Goal: Find specific page/section: Find specific page/section

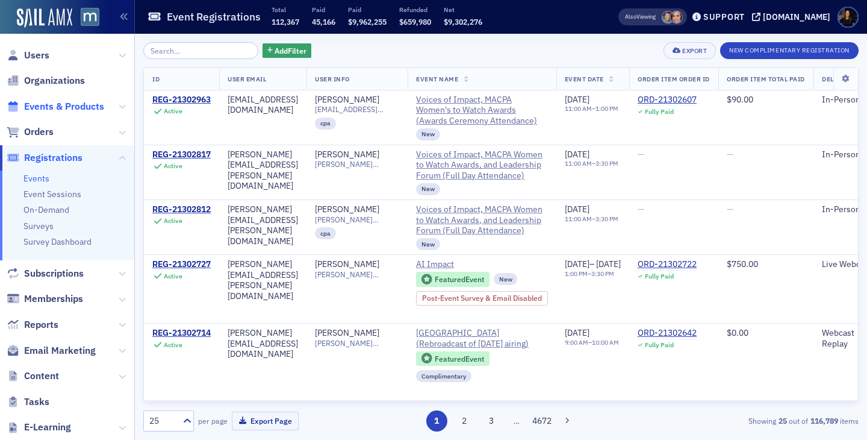
click at [67, 110] on span "Events & Products" at bounding box center [64, 106] width 80 height 13
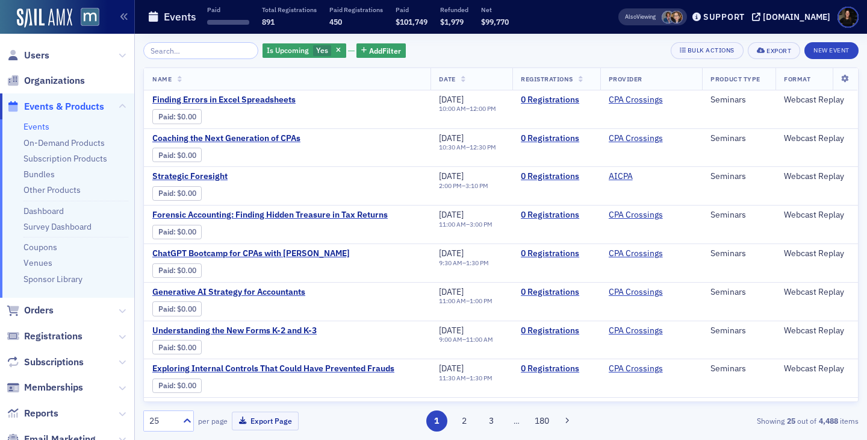
click at [191, 55] on input "search" at bounding box center [200, 50] width 115 height 17
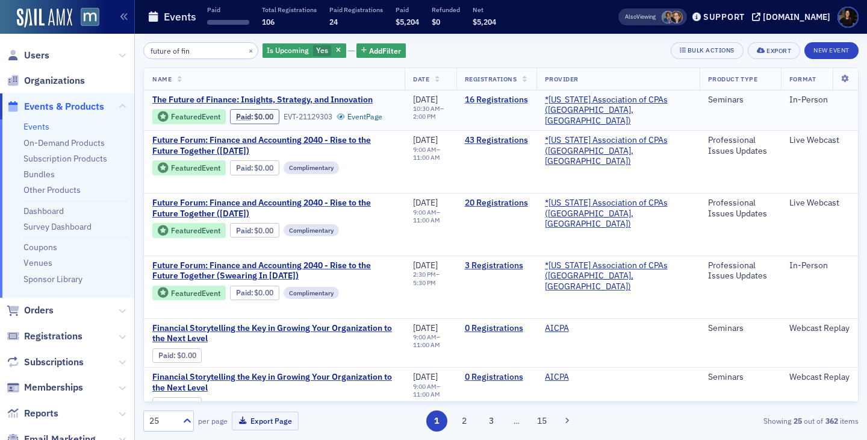
type input "future of fin"
click at [514, 100] on link "16 Registrations" at bounding box center [496, 100] width 63 height 11
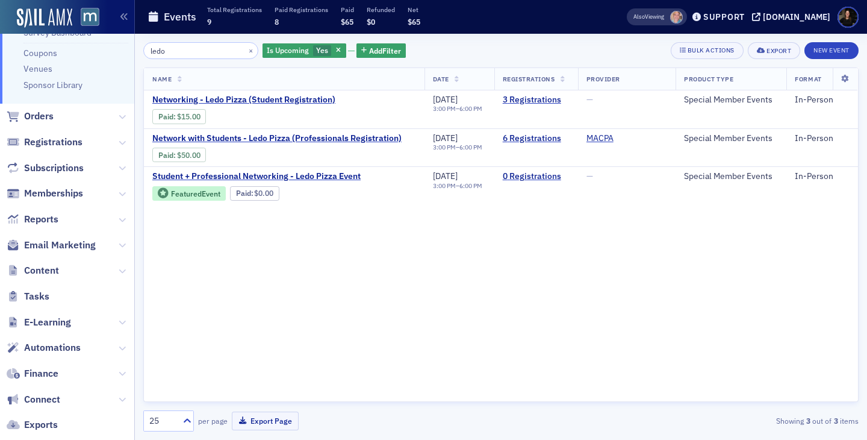
scroll to position [198, 0]
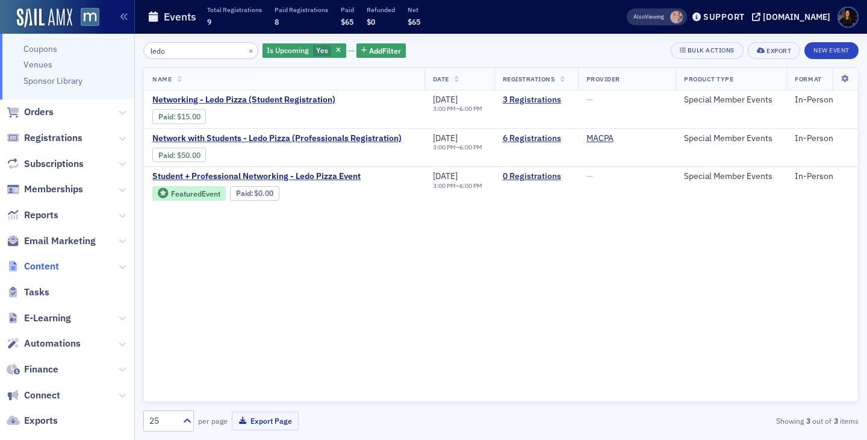
click at [50, 270] on span "Content" at bounding box center [41, 266] width 35 height 13
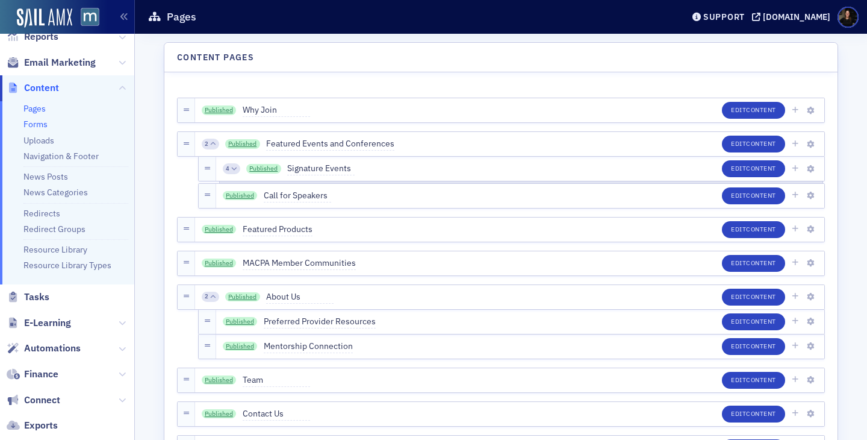
click at [31, 126] on link "Forms" at bounding box center [35, 124] width 24 height 11
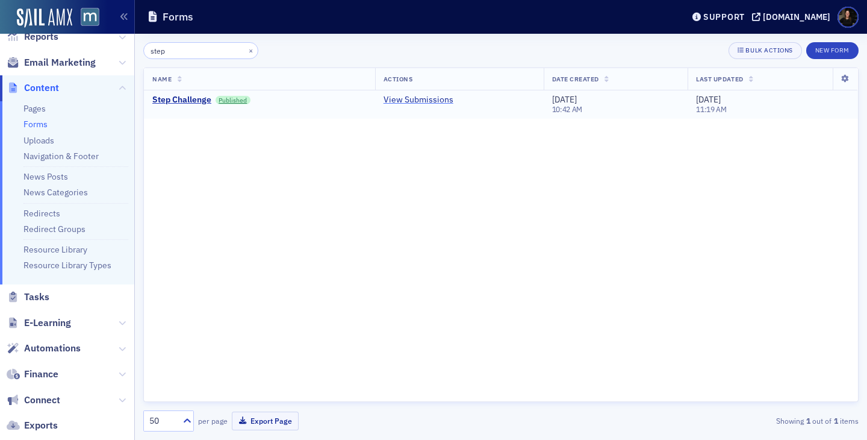
type input "step"
click at [416, 98] on link "View Submissions" at bounding box center [419, 100] width 70 height 11
